Goal: Task Accomplishment & Management: Manage account settings

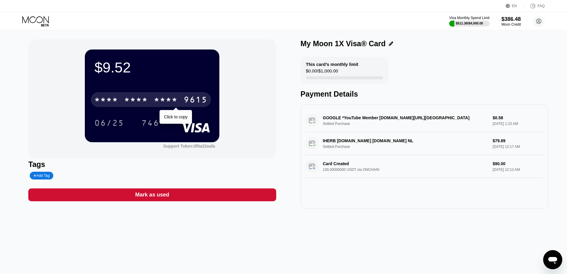
click at [179, 106] on div "* * * * * * * * * * * * 9615" at bounding box center [151, 99] width 120 height 15
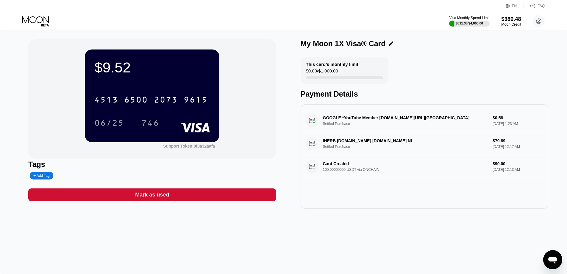
click at [513, 21] on div "$386.48" at bounding box center [512, 19] width 20 height 6
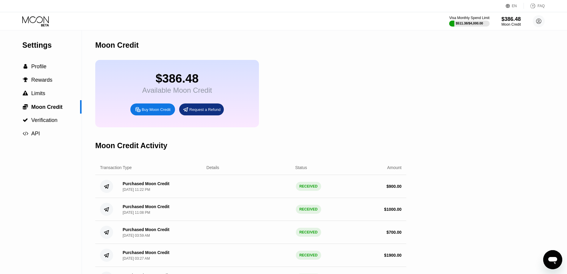
click at [38, 42] on div "Settings" at bounding box center [51, 45] width 59 height 9
click at [39, 15] on div "Visa Monthly Spend Limit $511.38 / $4,000.00 $386.48 Moon Credit Ri Chard [EMAI…" at bounding box center [283, 21] width 567 height 18
click at [40, 17] on icon at bounding box center [36, 21] width 28 height 10
